Goal: Information Seeking & Learning: Learn about a topic

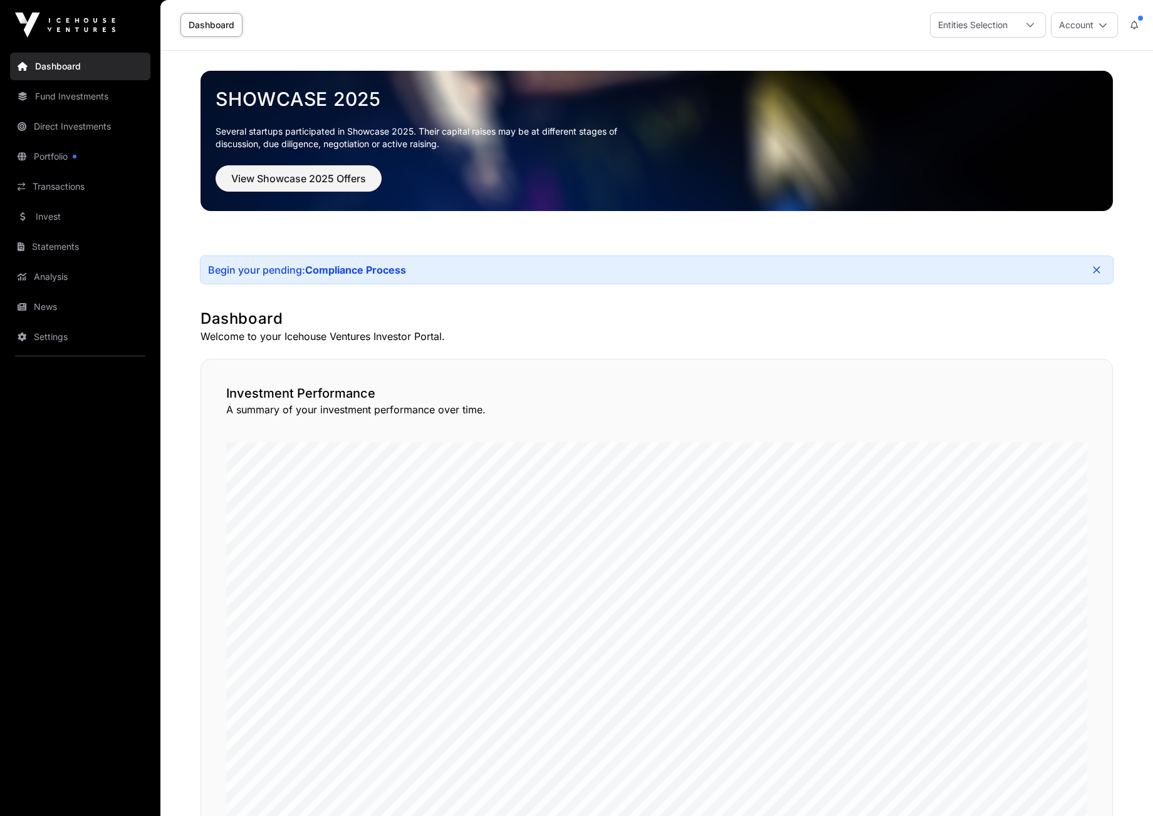
click at [66, 92] on link "Fund Investments" at bounding box center [80, 97] width 140 height 28
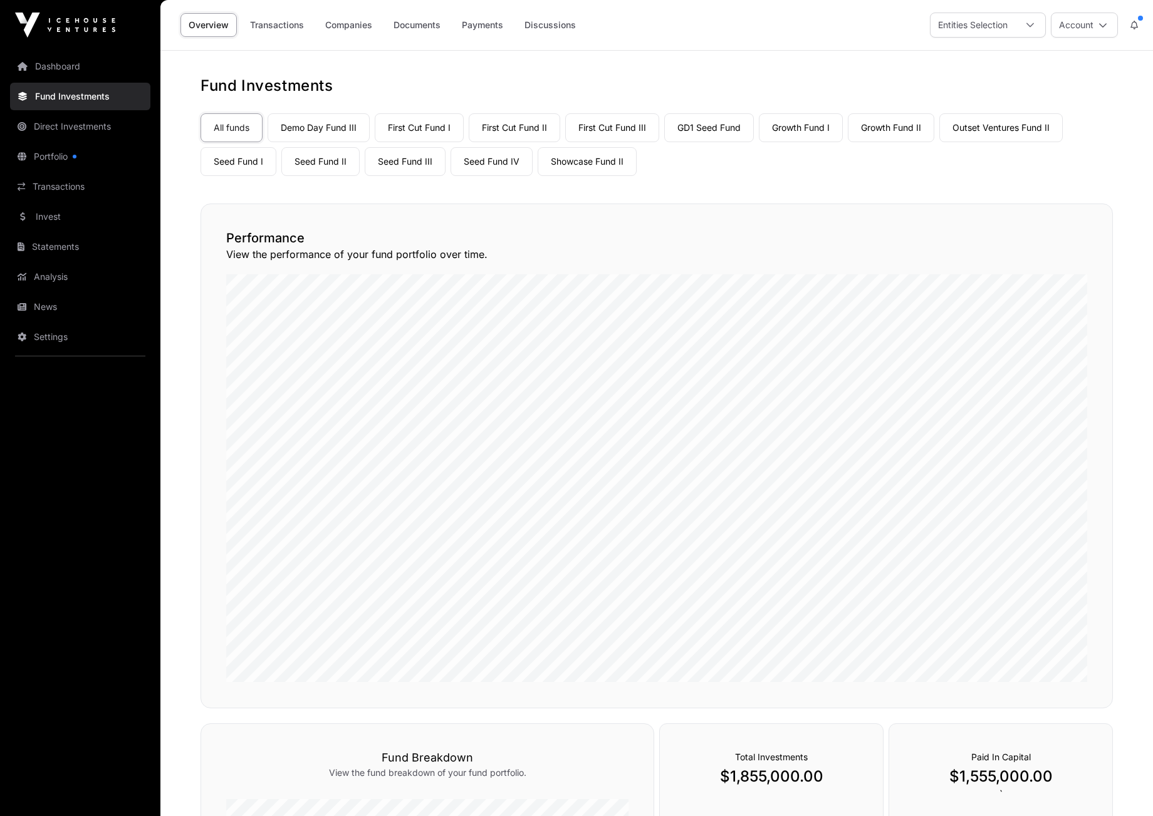
click at [360, 21] on link "Companies" at bounding box center [348, 25] width 63 height 24
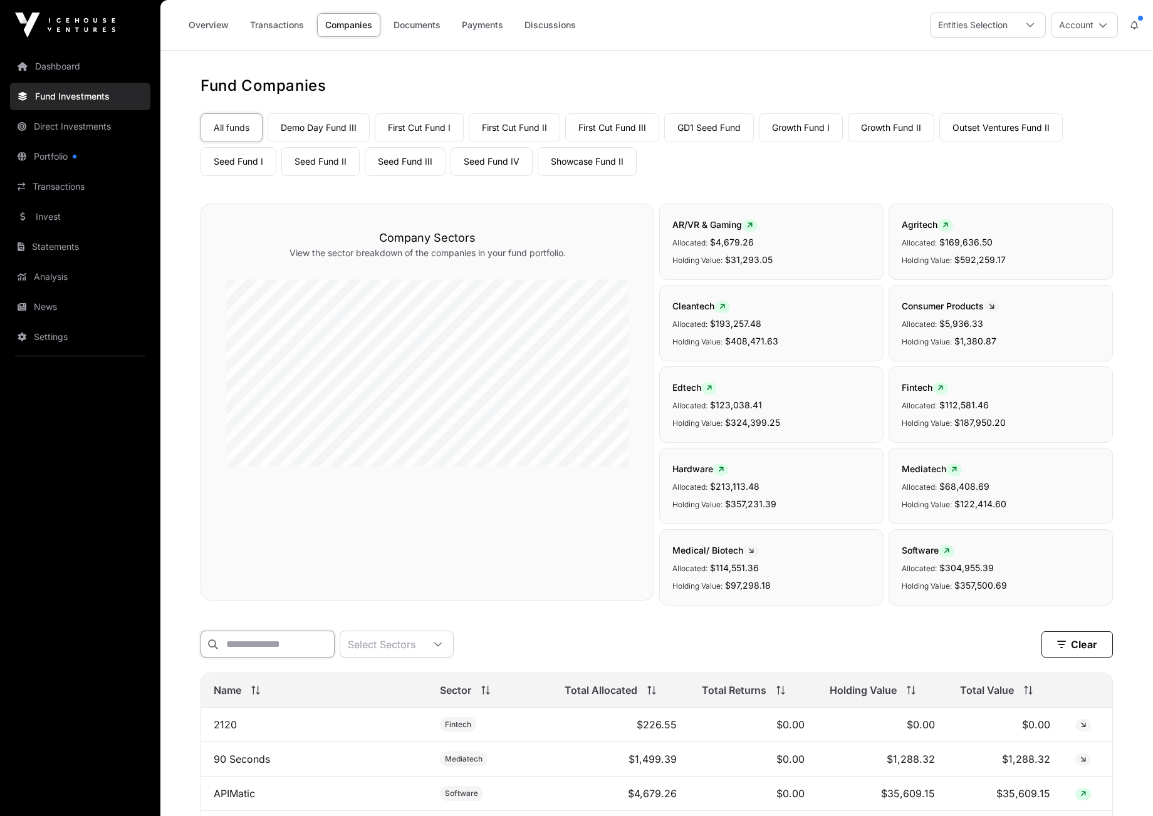
click at [250, 648] on input "text" at bounding box center [267, 644] width 134 height 27
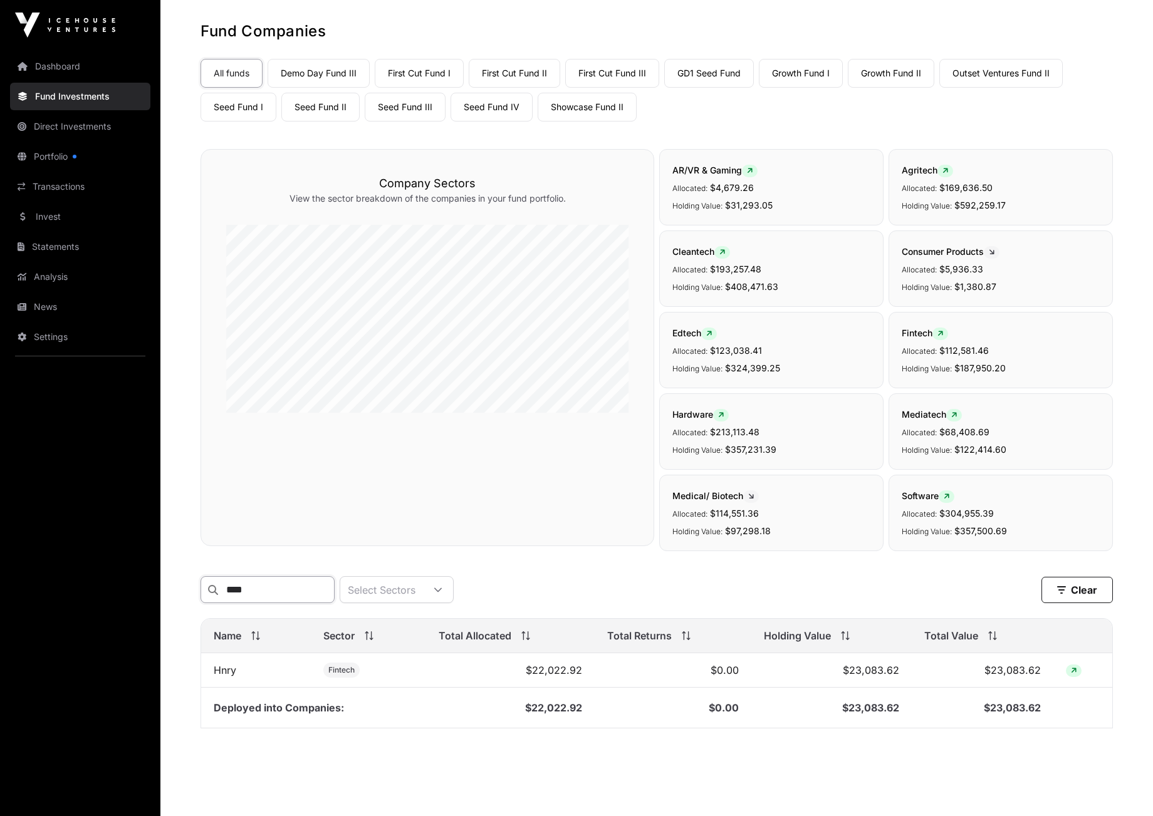
scroll to position [52, 0]
type input "****"
click at [718, 77] on link "GD1 Seed Fund" at bounding box center [709, 75] width 90 height 29
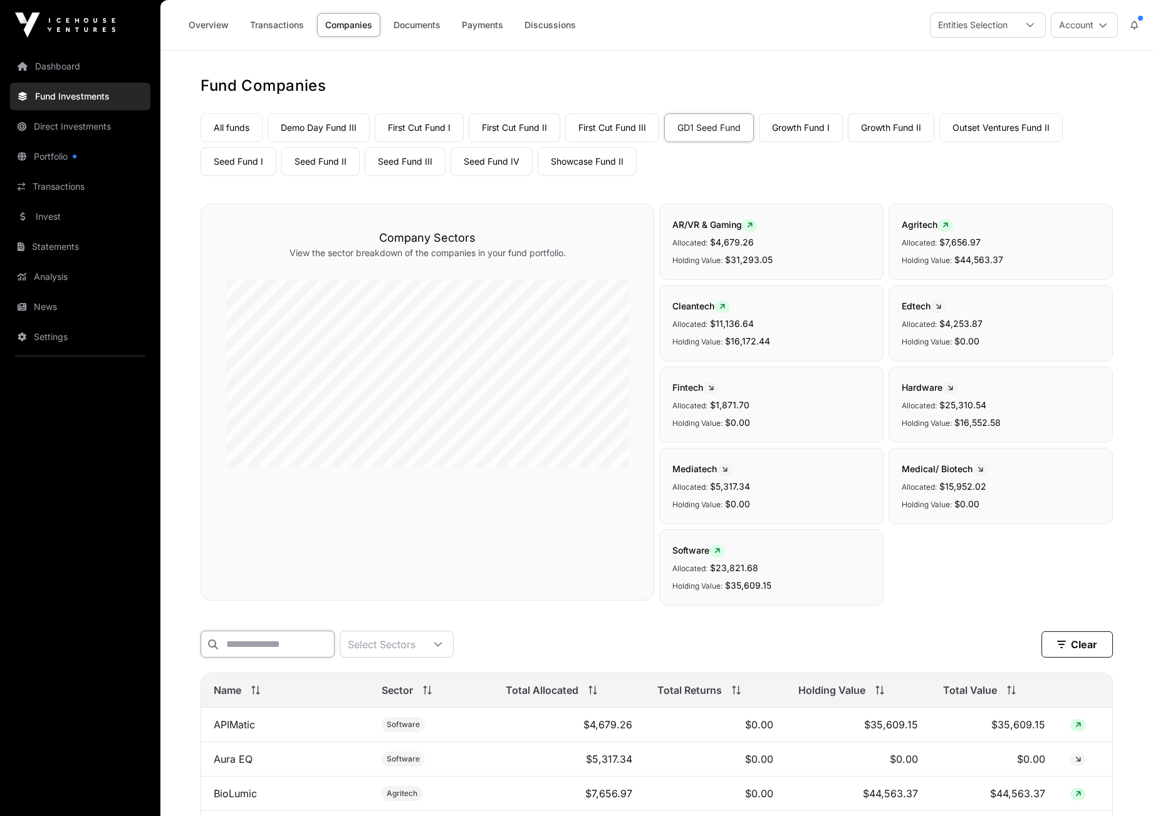
click at [262, 645] on input "text" at bounding box center [267, 644] width 134 height 27
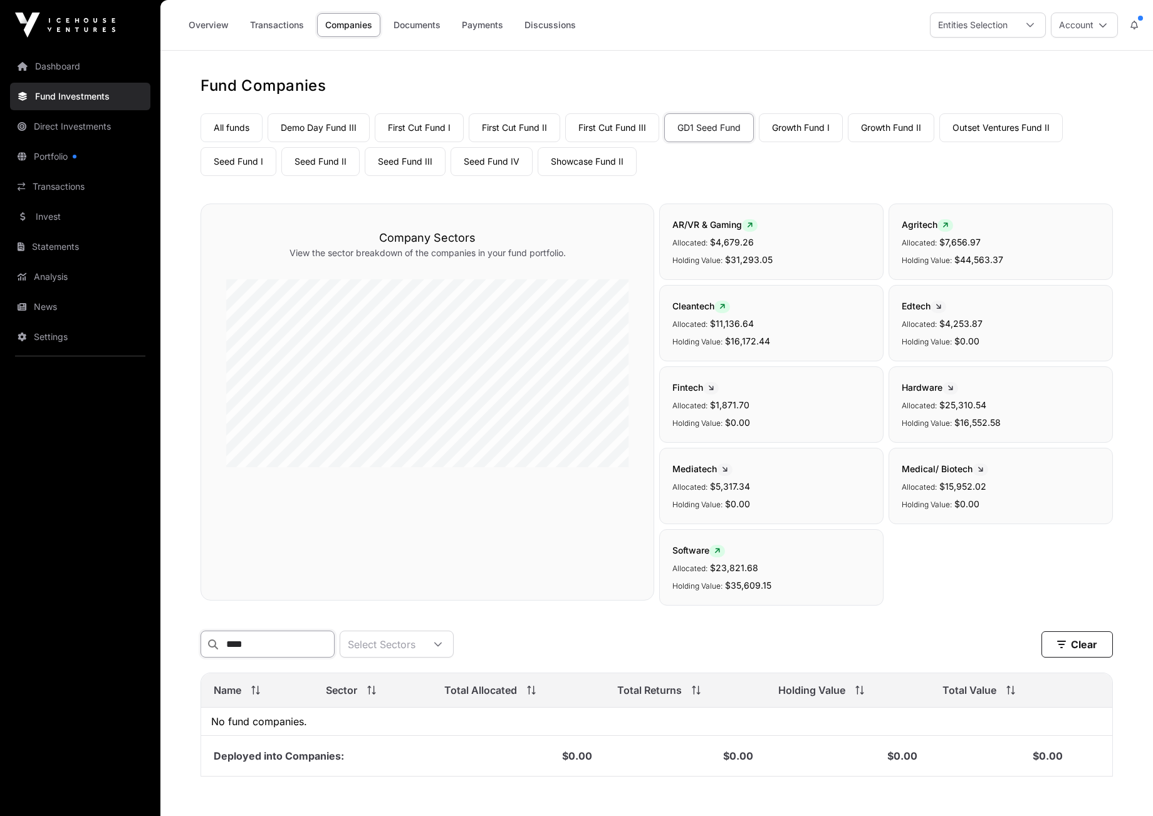
type input "****"
click at [795, 128] on link "Growth Fund I" at bounding box center [801, 127] width 84 height 29
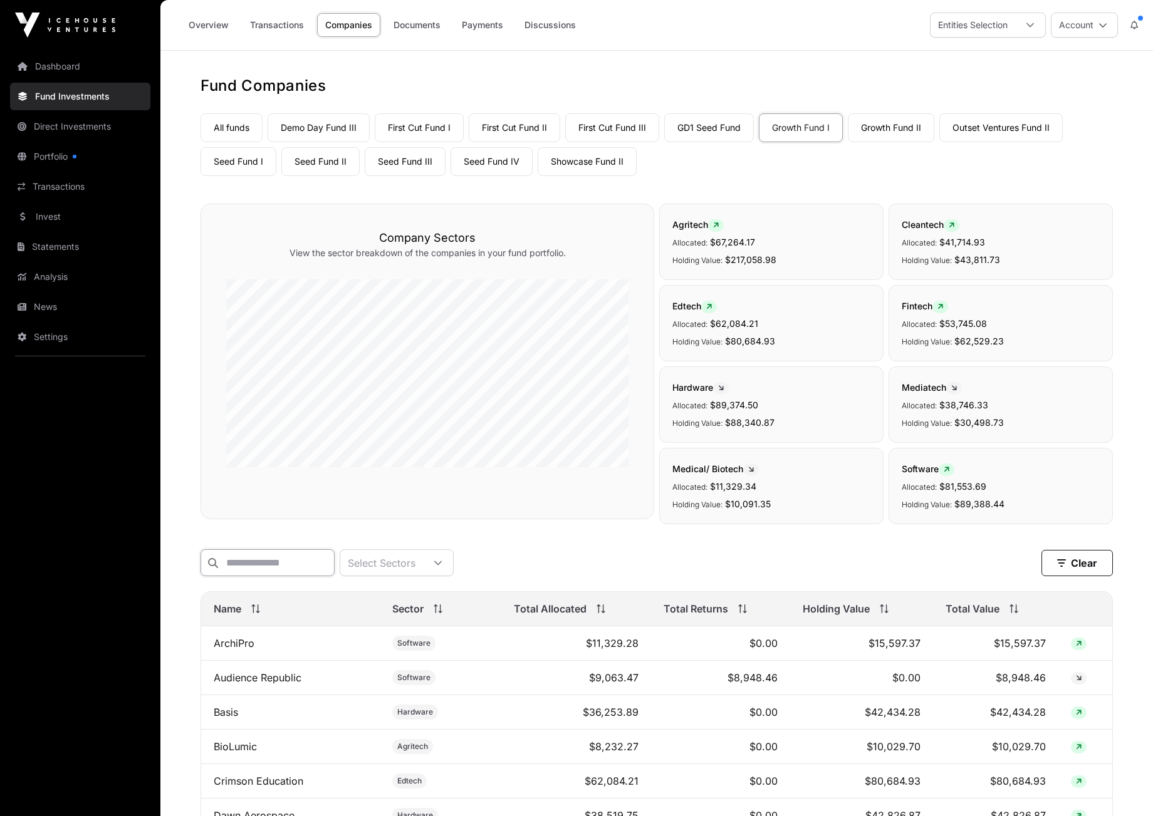
click at [257, 566] on input "text" at bounding box center [267, 562] width 134 height 27
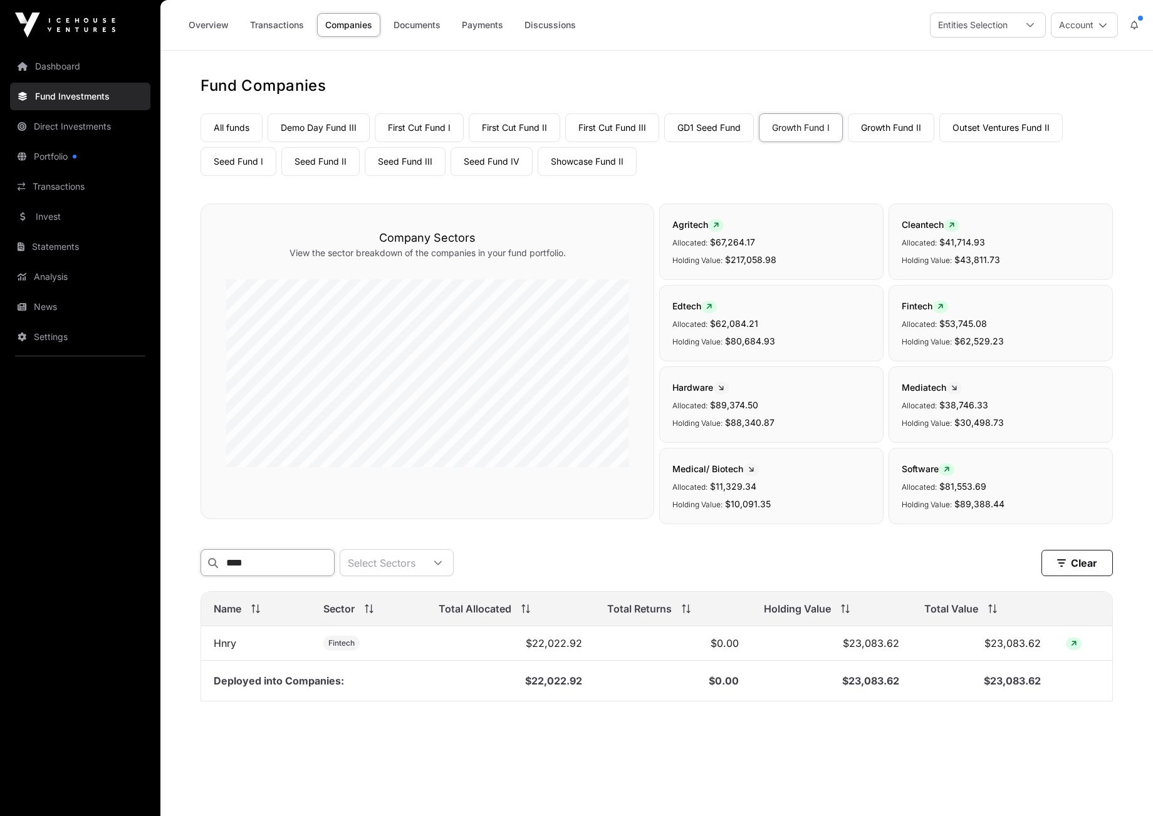
type input "****"
click at [1109, 24] on button "Account" at bounding box center [1084, 25] width 67 height 25
click at [999, 174] on span "Sign Out" at bounding box center [1006, 175] width 36 height 13
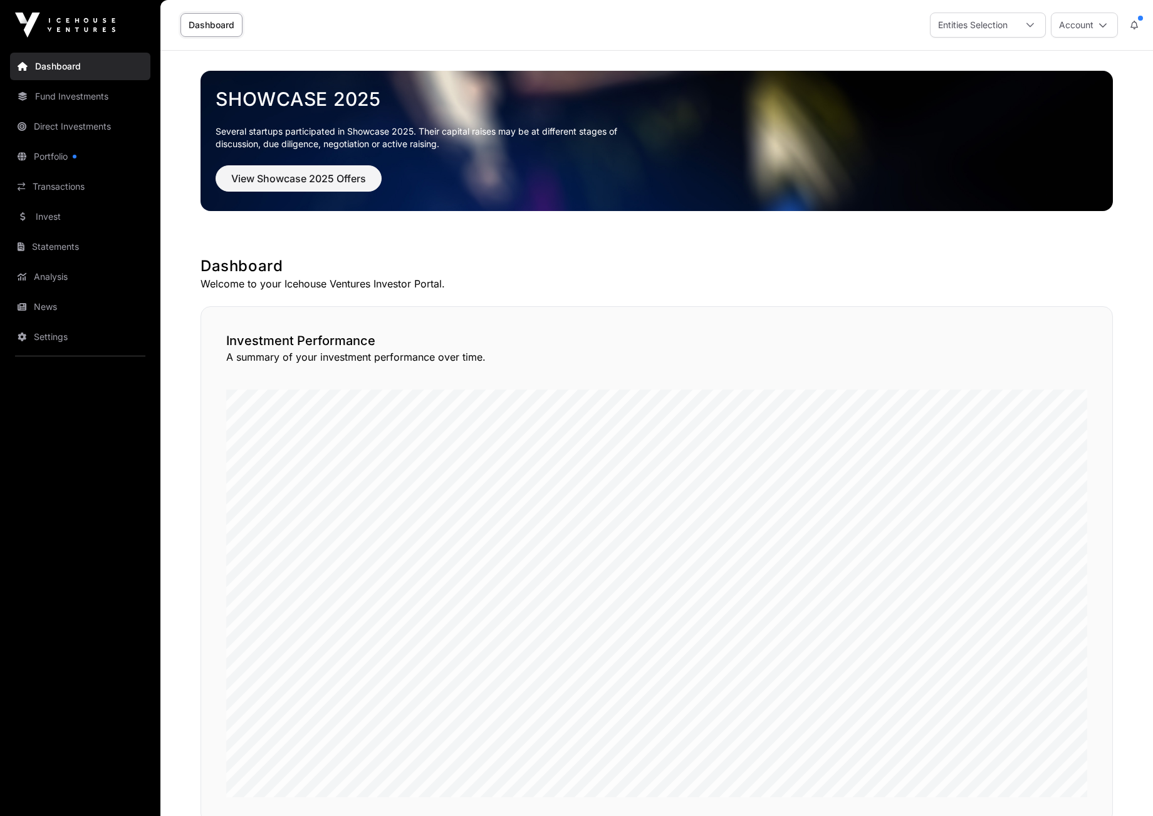
click at [1103, 25] on icon at bounding box center [1102, 25] width 9 height 9
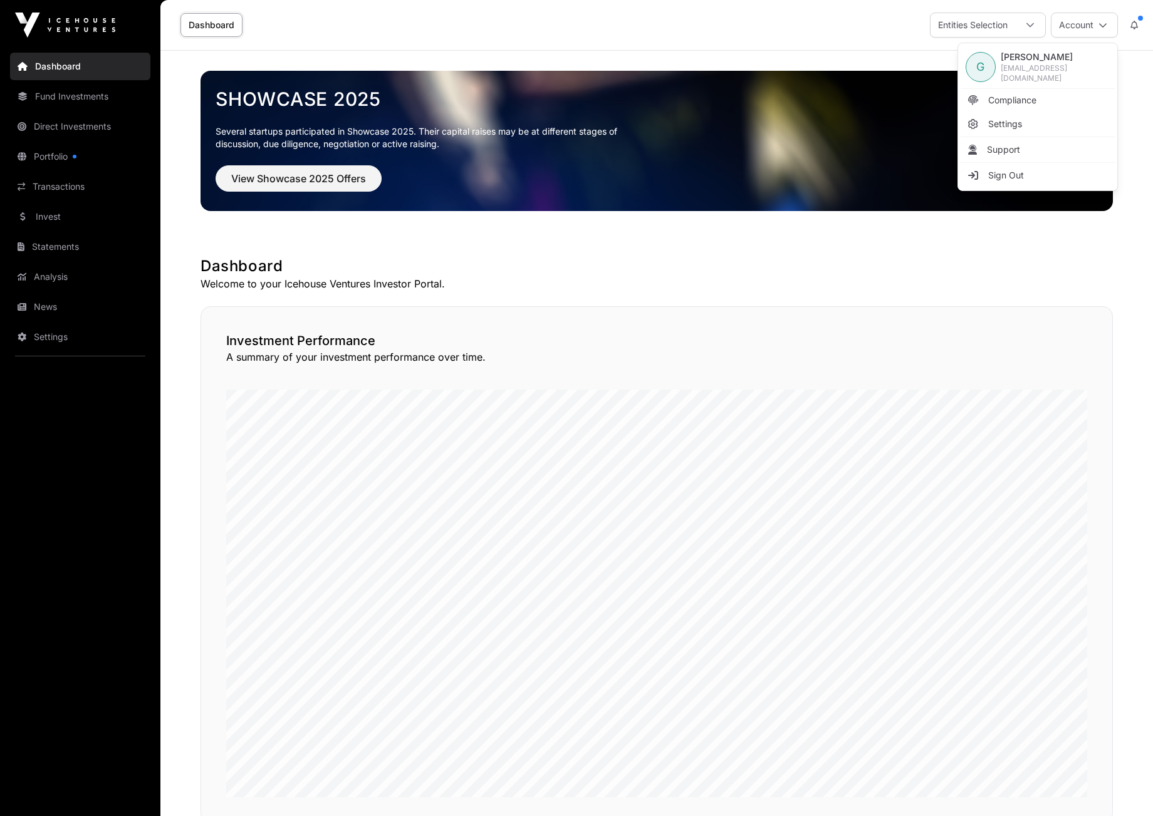
click at [1029, 21] on icon at bounding box center [1030, 25] width 9 height 9
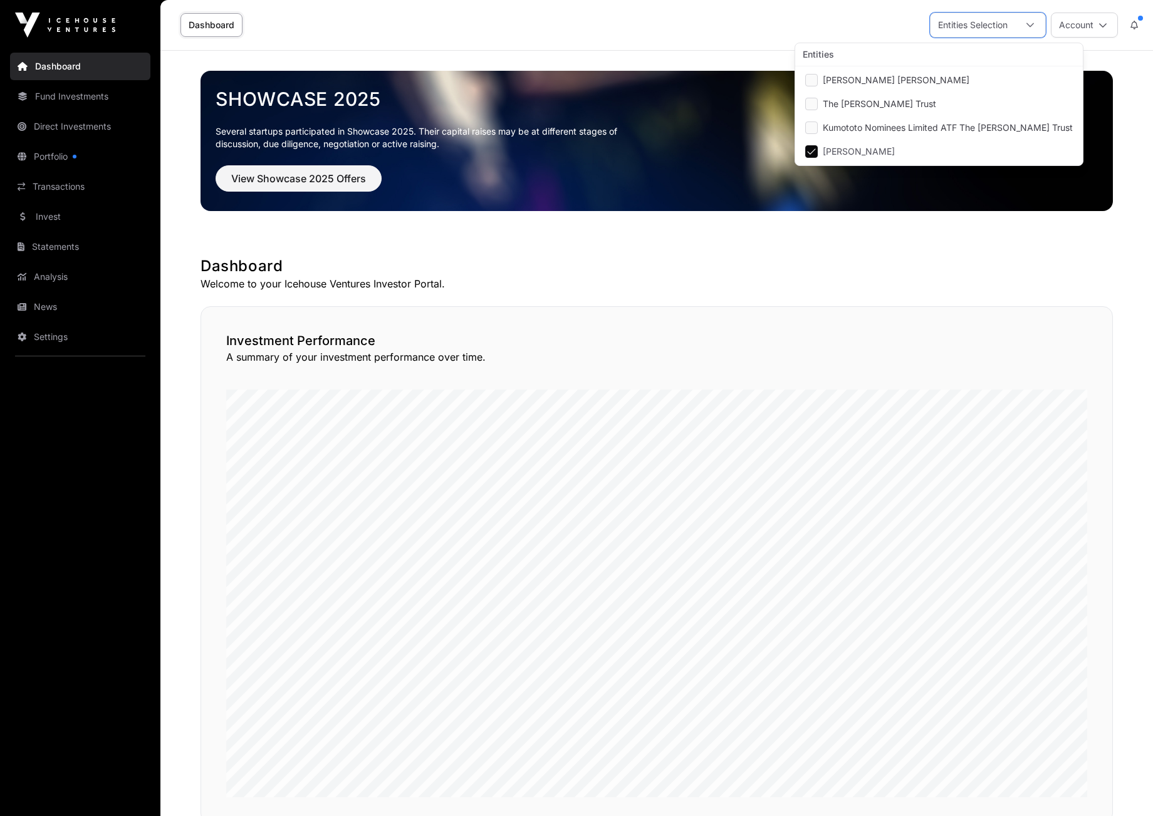
scroll to position [13, 9]
click at [838, 153] on span "[PERSON_NAME]" at bounding box center [859, 151] width 72 height 9
click at [818, 77] on li "[PERSON_NAME] [PERSON_NAME]" at bounding box center [938, 80] width 283 height 23
click at [837, 234] on div "Showcase 2025 Several startups participated in Showcase 2025. Their capital rai…" at bounding box center [656, 792] width 962 height 1482
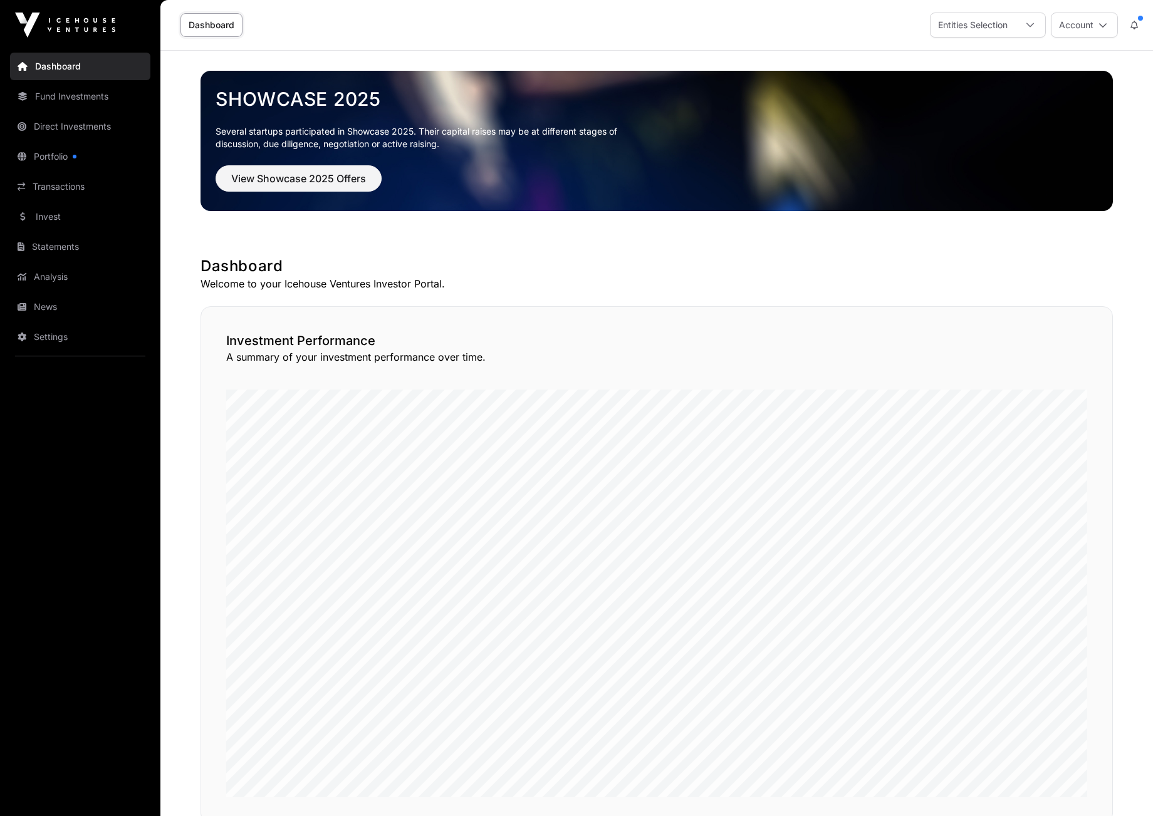
click at [1031, 26] on icon at bounding box center [1030, 25] width 8 height 4
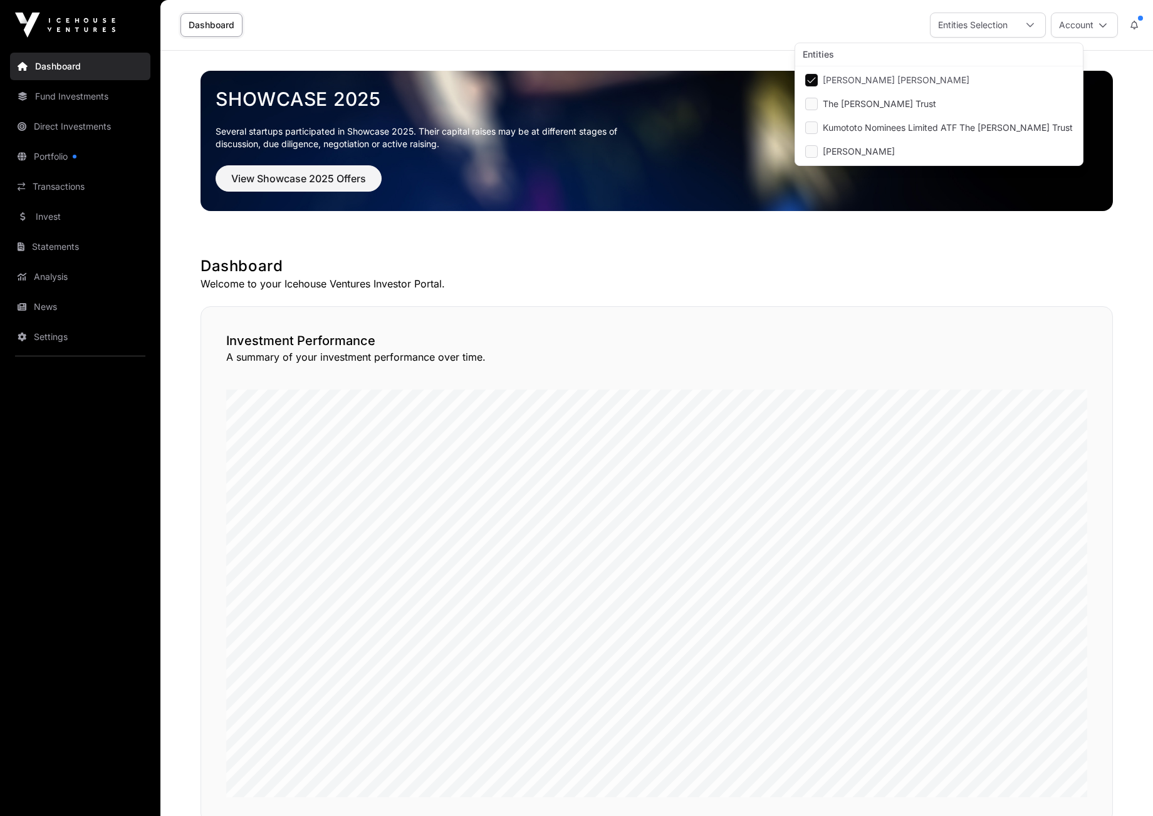
click at [811, 72] on li "[PERSON_NAME] [PERSON_NAME]" at bounding box center [938, 80] width 283 height 23
click at [576, 20] on div "Dashboard Entities Selection Account" at bounding box center [656, 25] width 977 height 50
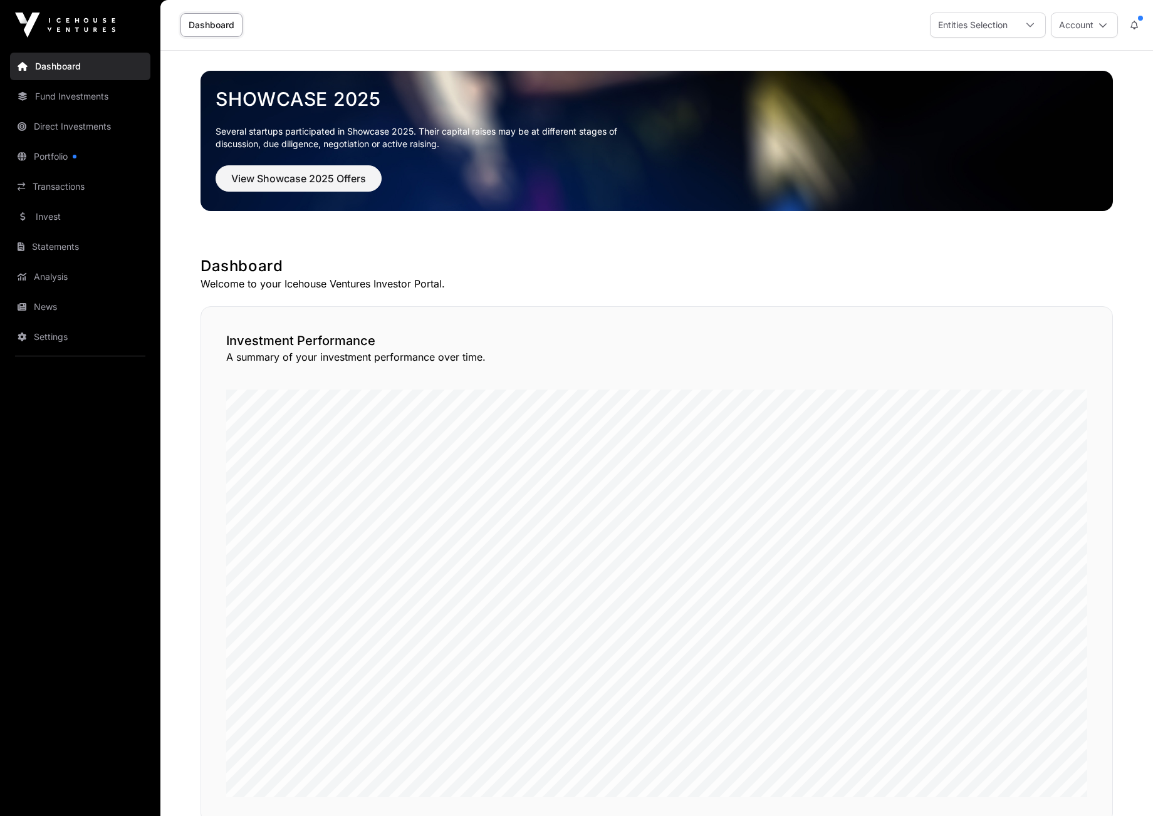
click at [1029, 26] on icon at bounding box center [1030, 25] width 8 height 4
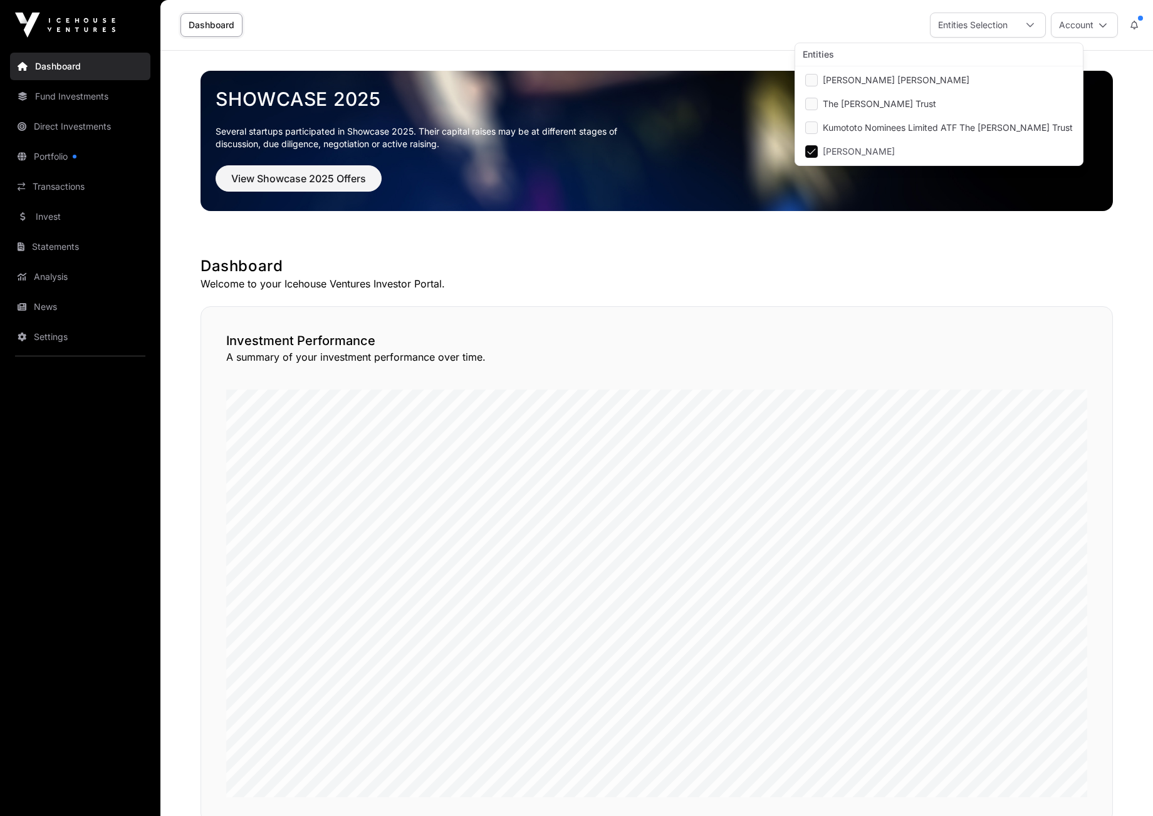
click at [860, 288] on p "Welcome to your Icehouse Ventures Investor Portal." at bounding box center [656, 283] width 912 height 15
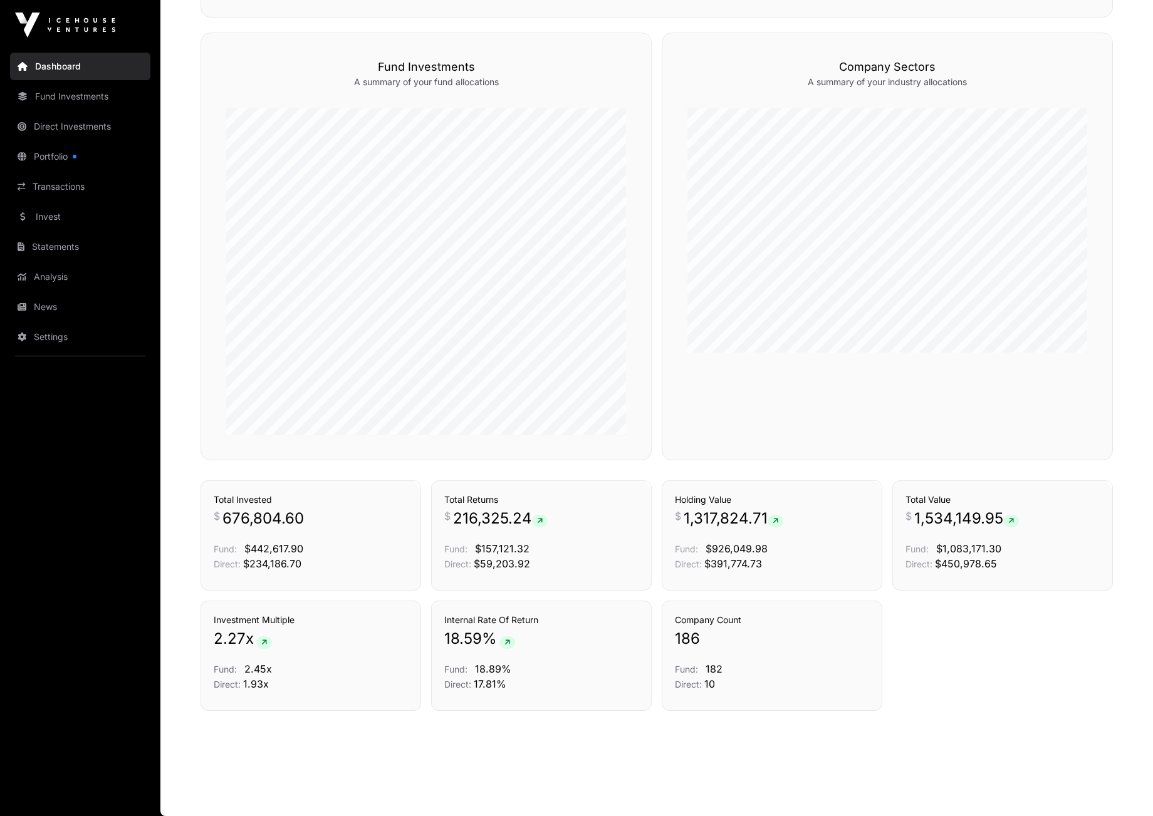
scroll to position [0, 0]
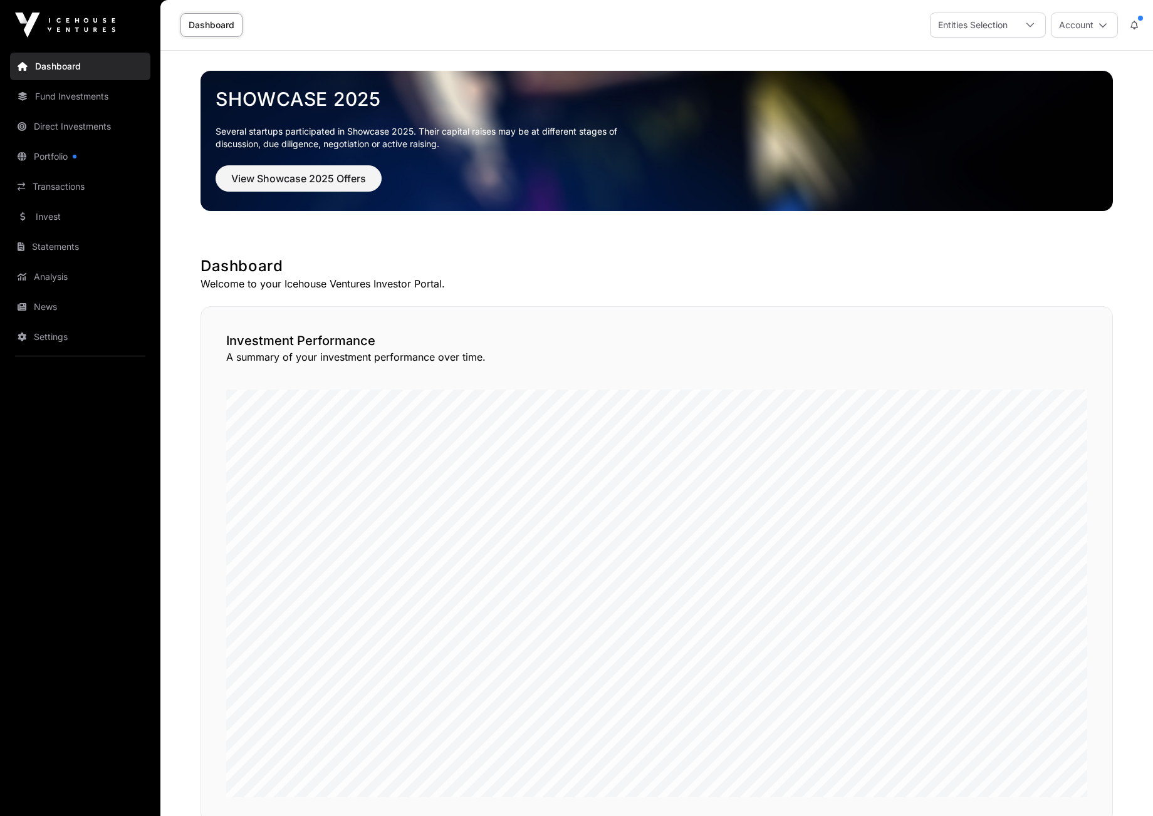
click at [1031, 24] on icon at bounding box center [1030, 25] width 9 height 9
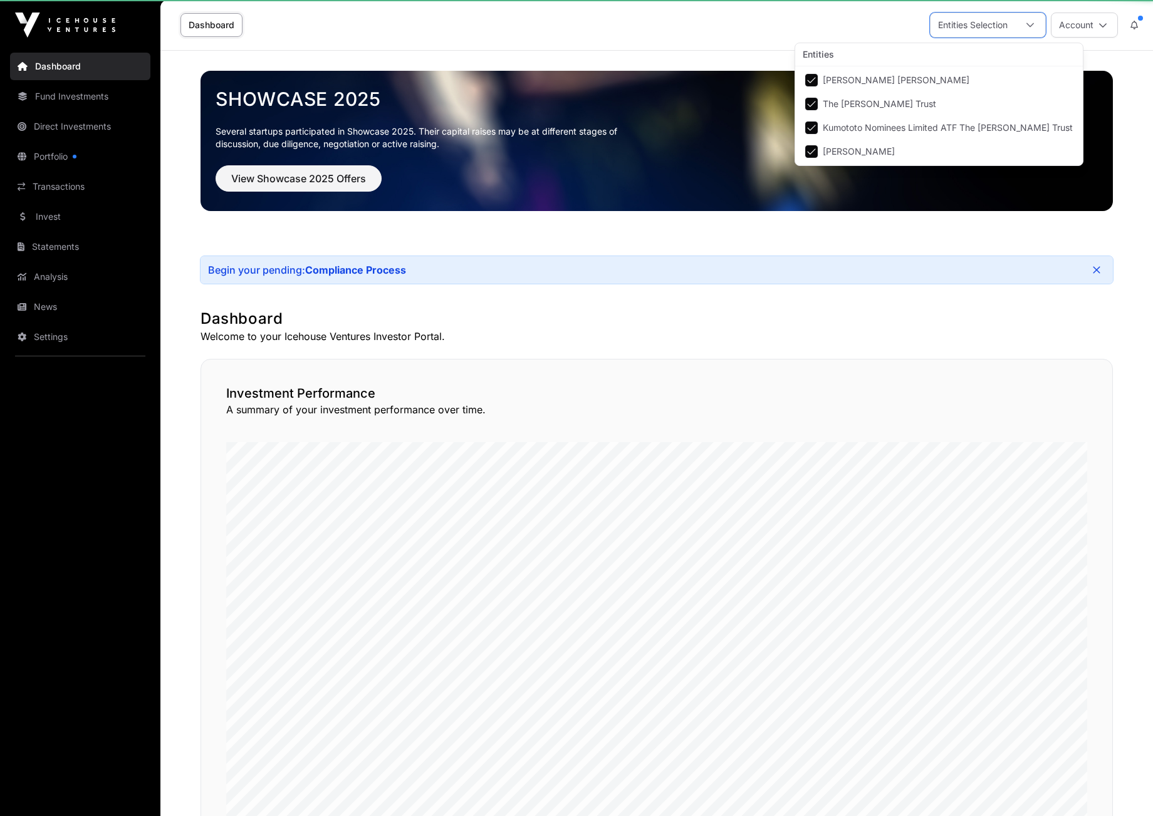
click at [775, 328] on h1 "Dashboard" at bounding box center [656, 319] width 912 height 20
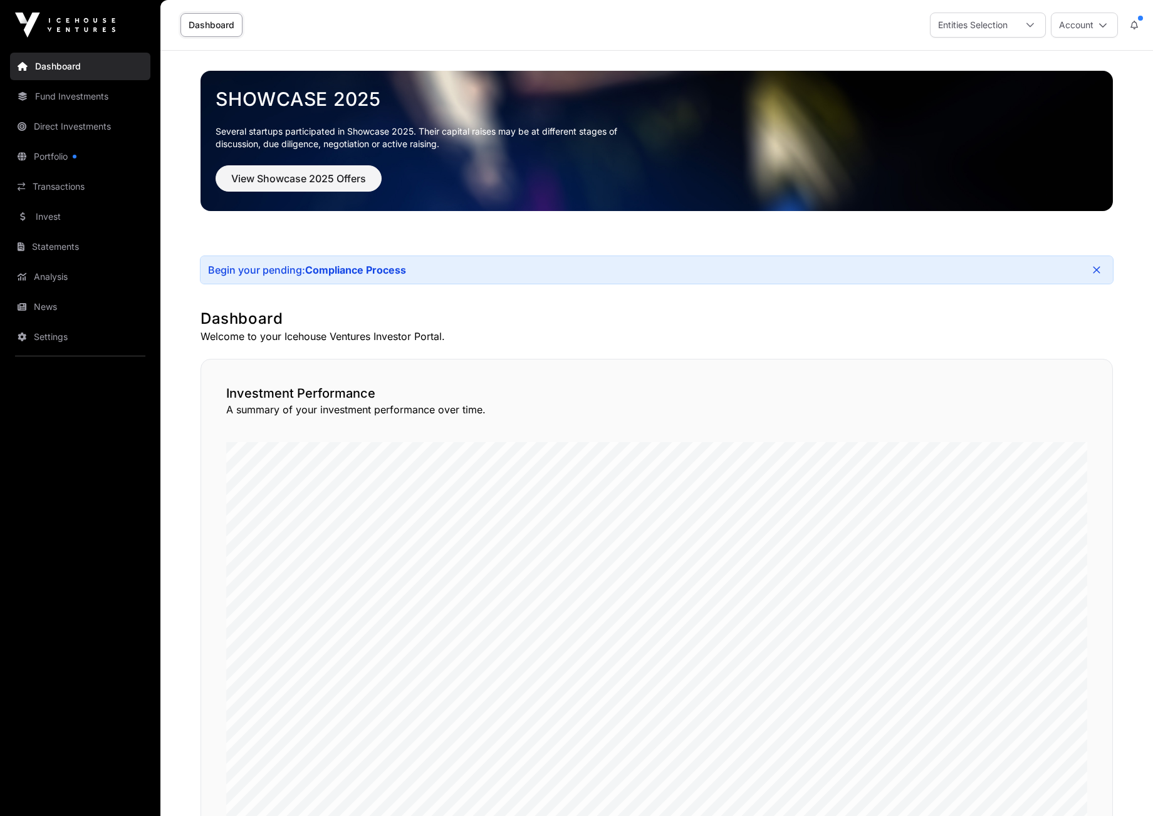
click at [328, 271] on link "Compliance Process" at bounding box center [355, 270] width 101 height 13
click at [1032, 24] on icon at bounding box center [1030, 25] width 9 height 9
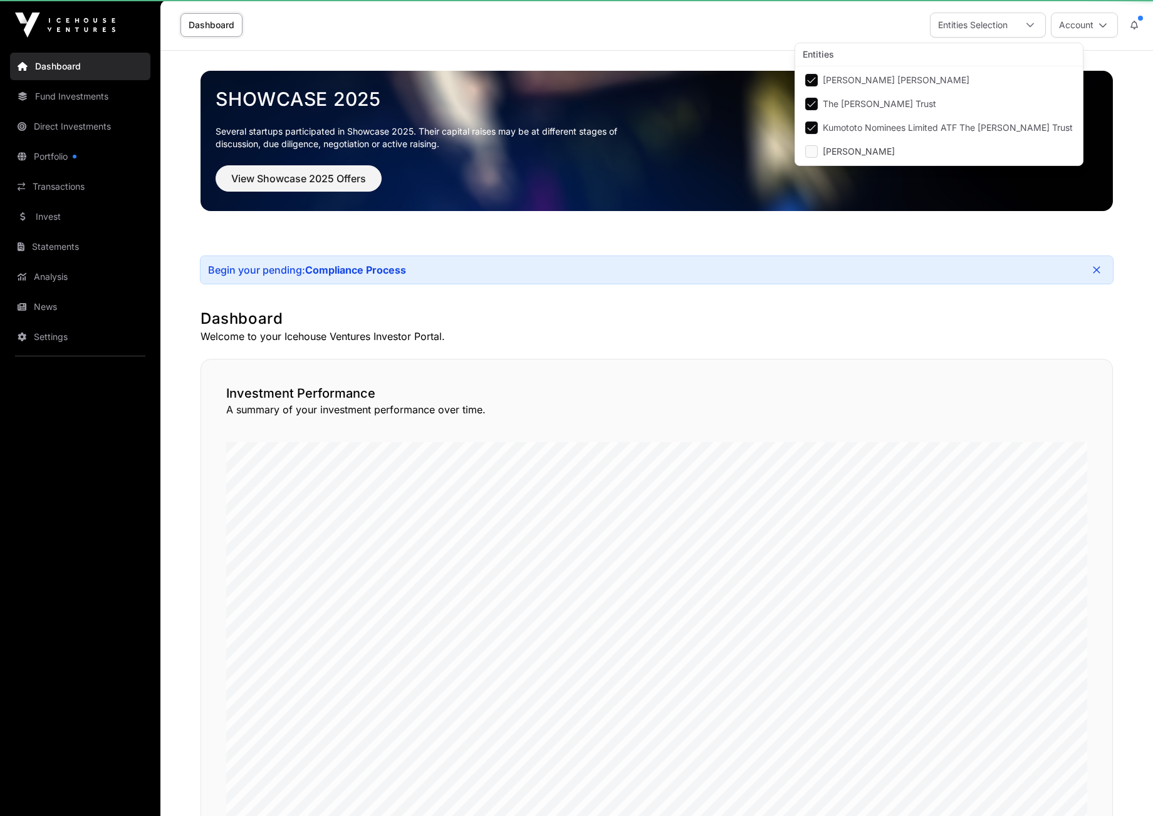
click at [809, 120] on li "Kumototo Nominees Limited ATF The [PERSON_NAME] Trust" at bounding box center [938, 128] width 283 height 23
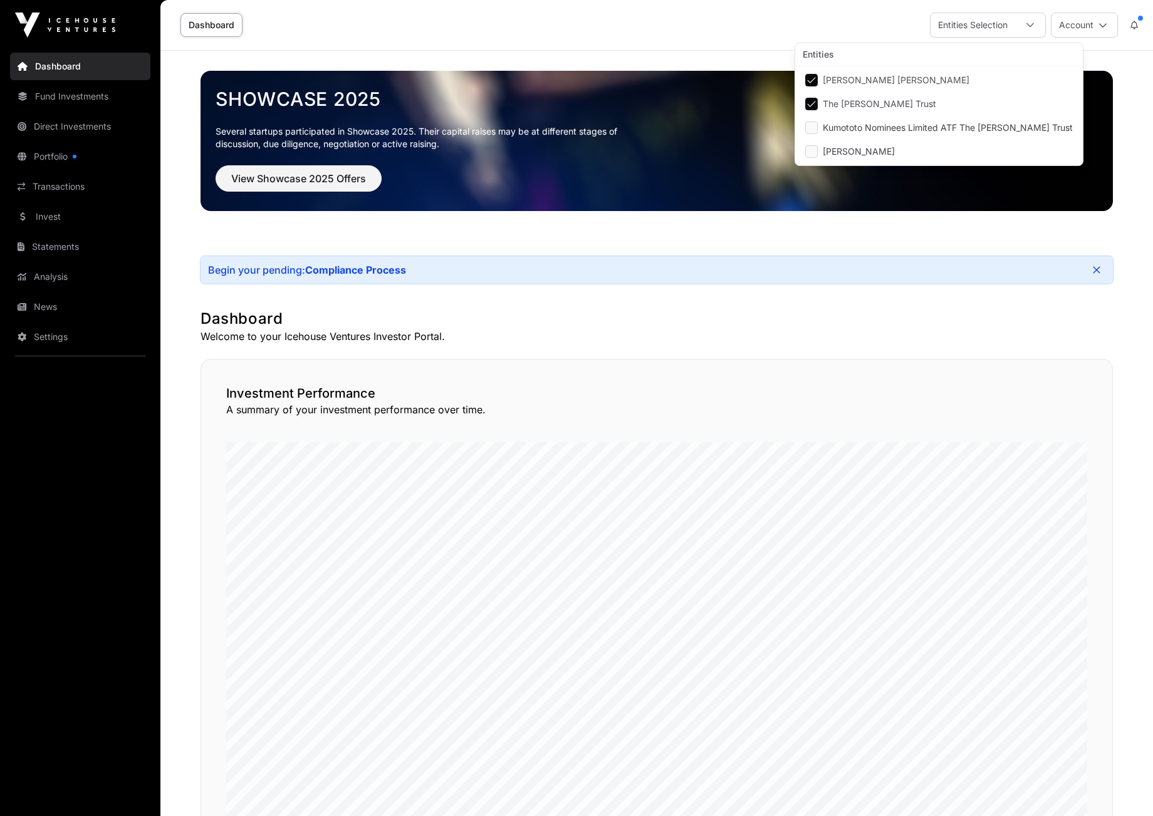
click at [811, 71] on li "[PERSON_NAME] [PERSON_NAME]" at bounding box center [938, 80] width 283 height 23
click at [1067, 190] on div "View Showcase 2025 Offers" at bounding box center [657, 178] width 882 height 26
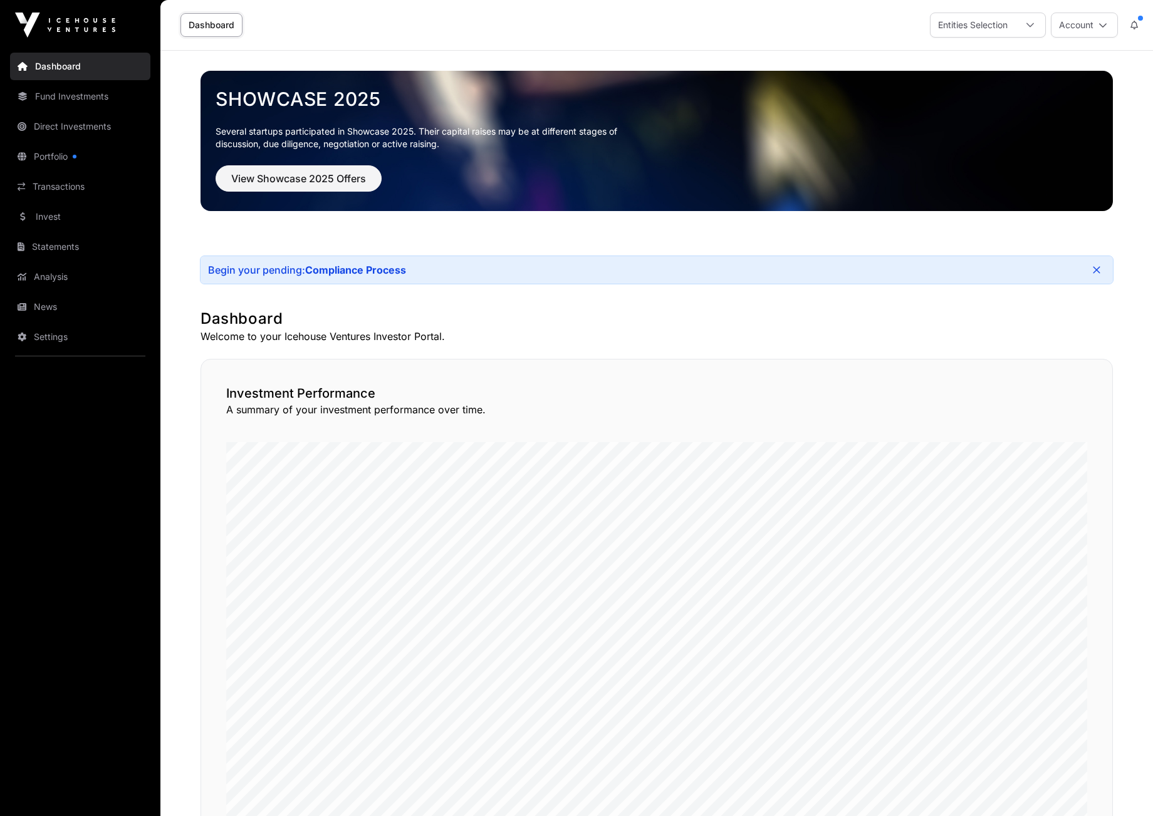
click at [908, 373] on div "Investment Performance A summary of your investment performance over time." at bounding box center [656, 617] width 912 height 517
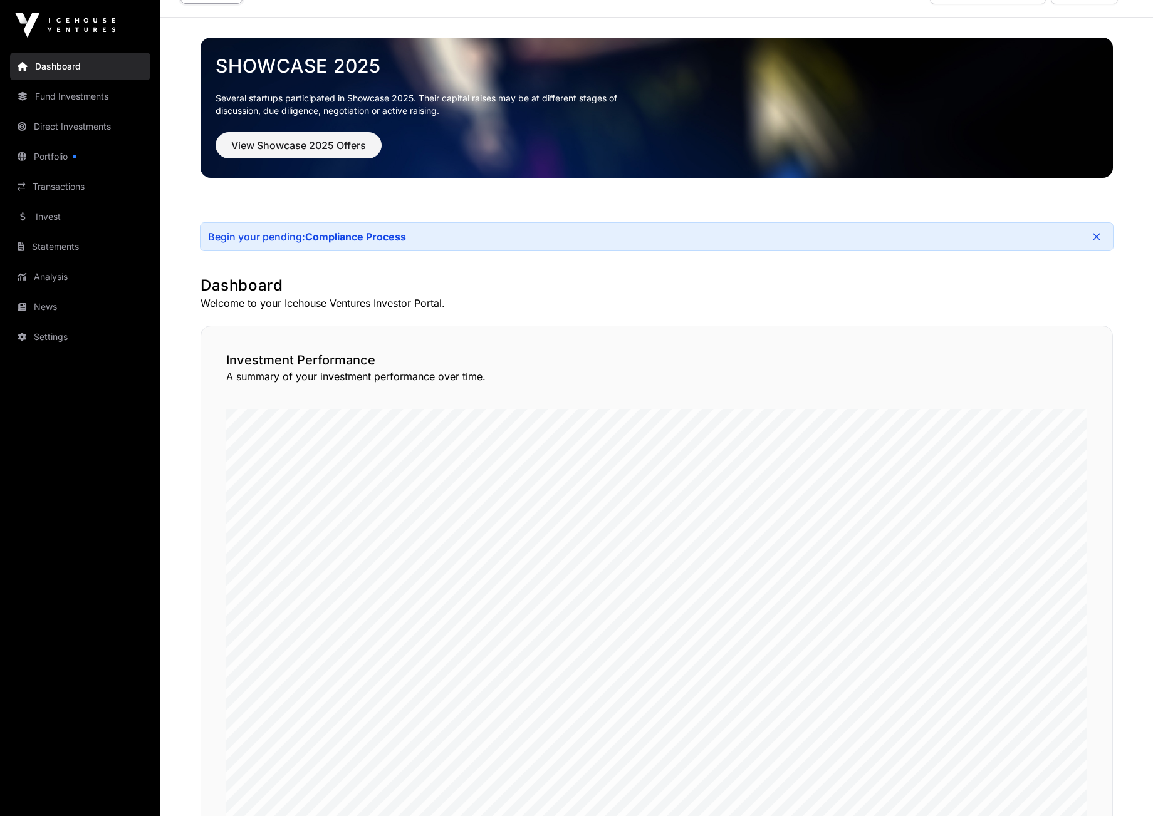
scroll to position [0, 0]
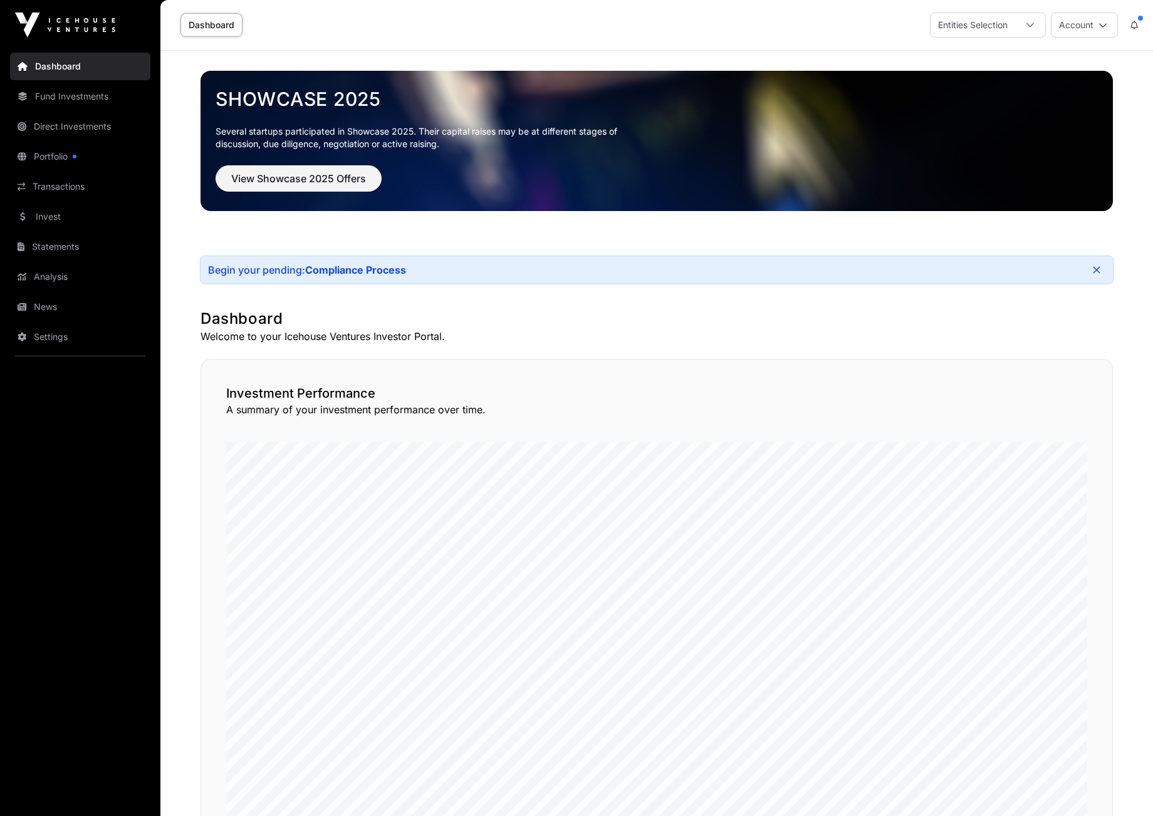
click at [1107, 27] on button "Account" at bounding box center [1084, 25] width 67 height 25
